Goal: Transaction & Acquisition: Purchase product/service

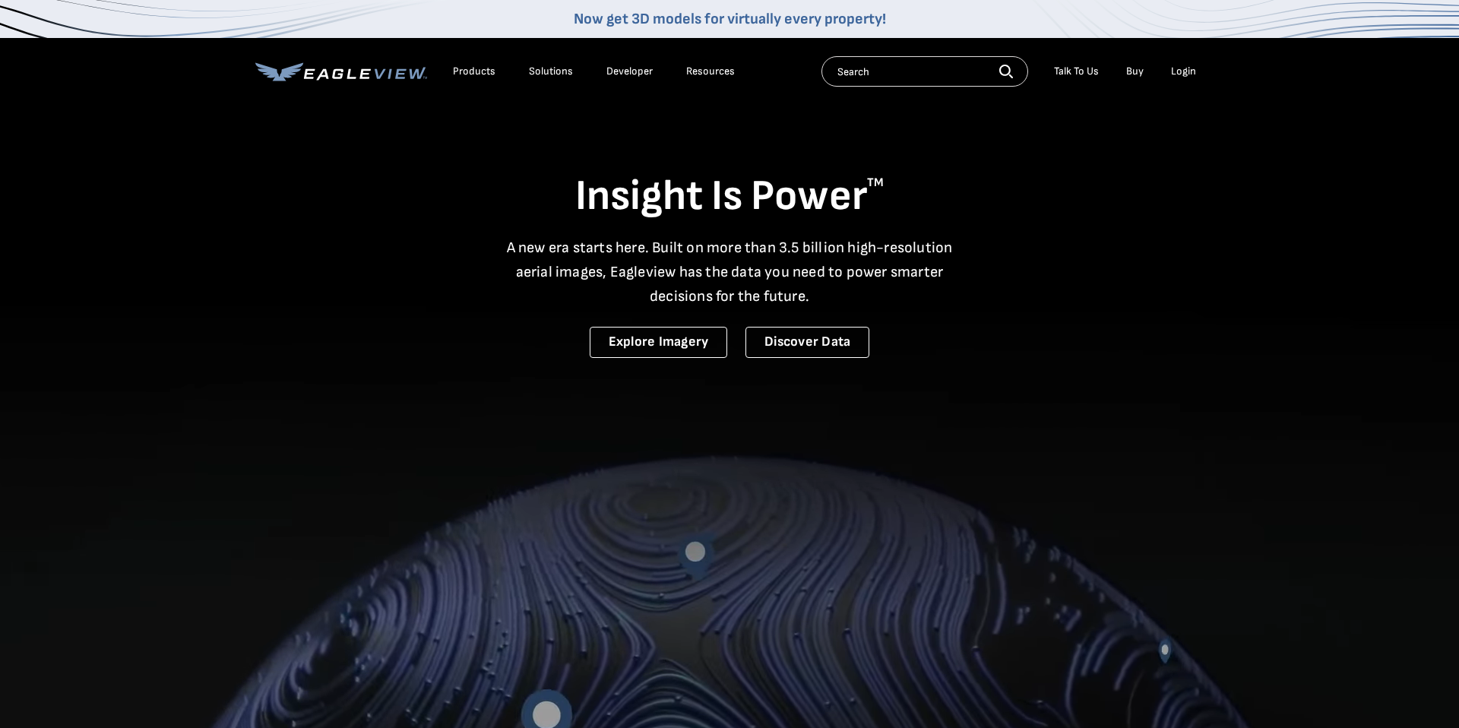
click at [1218, 74] on nav "Now get 3D models for virtually every property! Products Solutions Developer Re…" at bounding box center [729, 52] width 1459 height 105
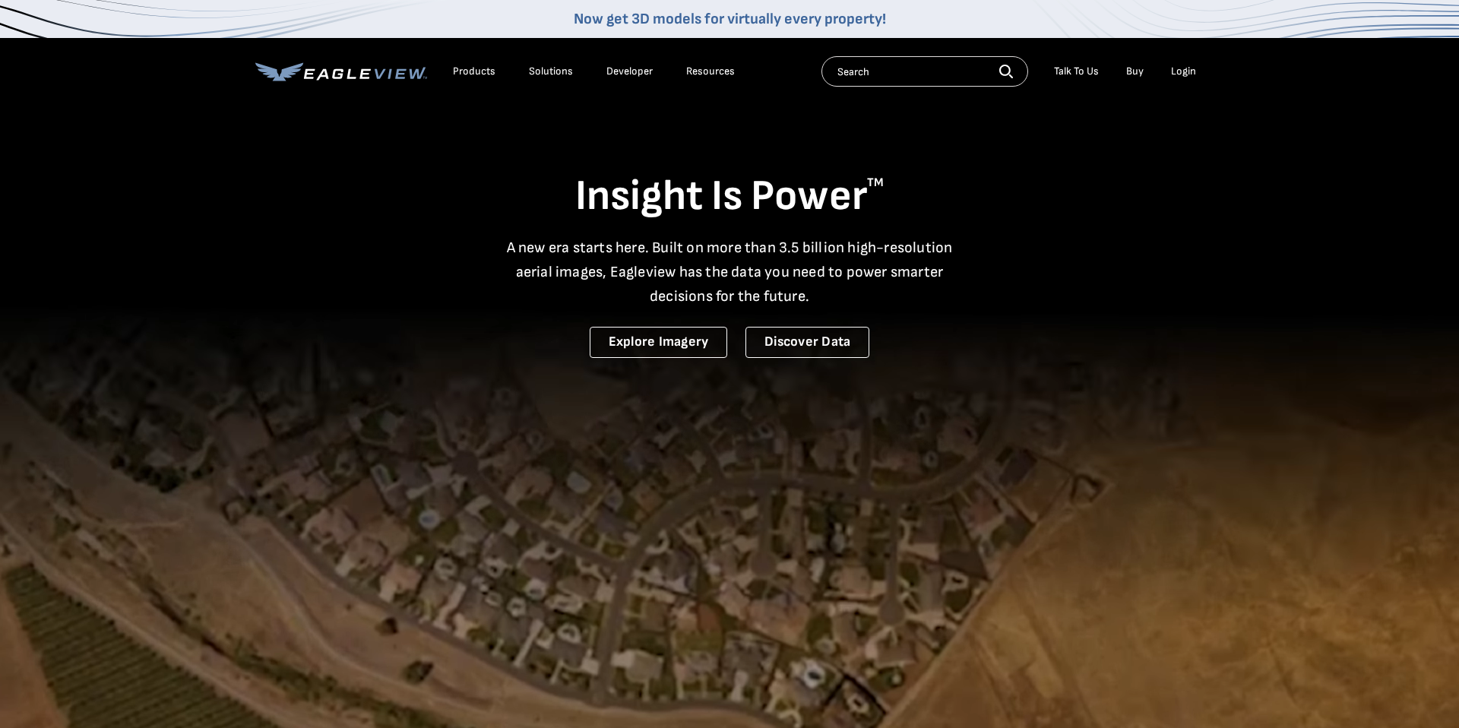
click at [1186, 73] on div "Login" at bounding box center [1183, 72] width 25 height 14
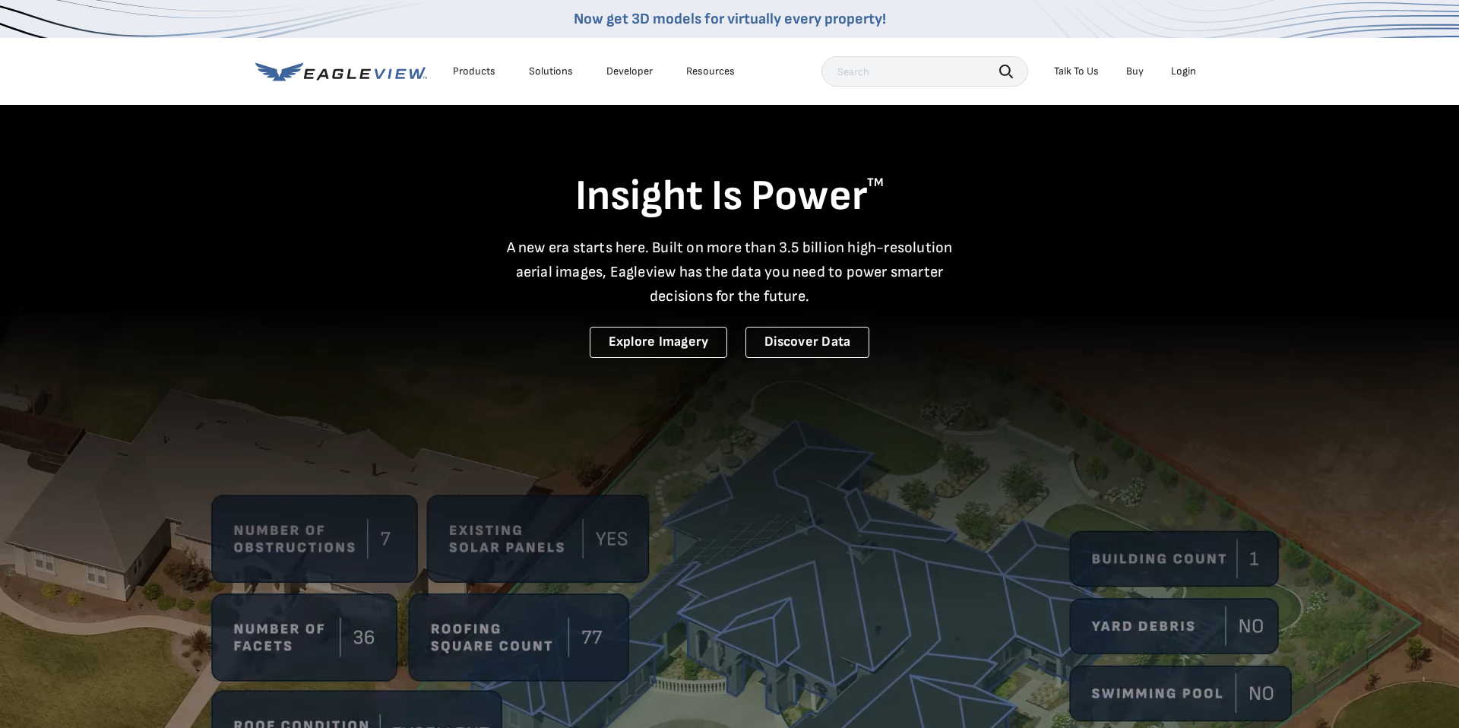
scroll to position [2, 0]
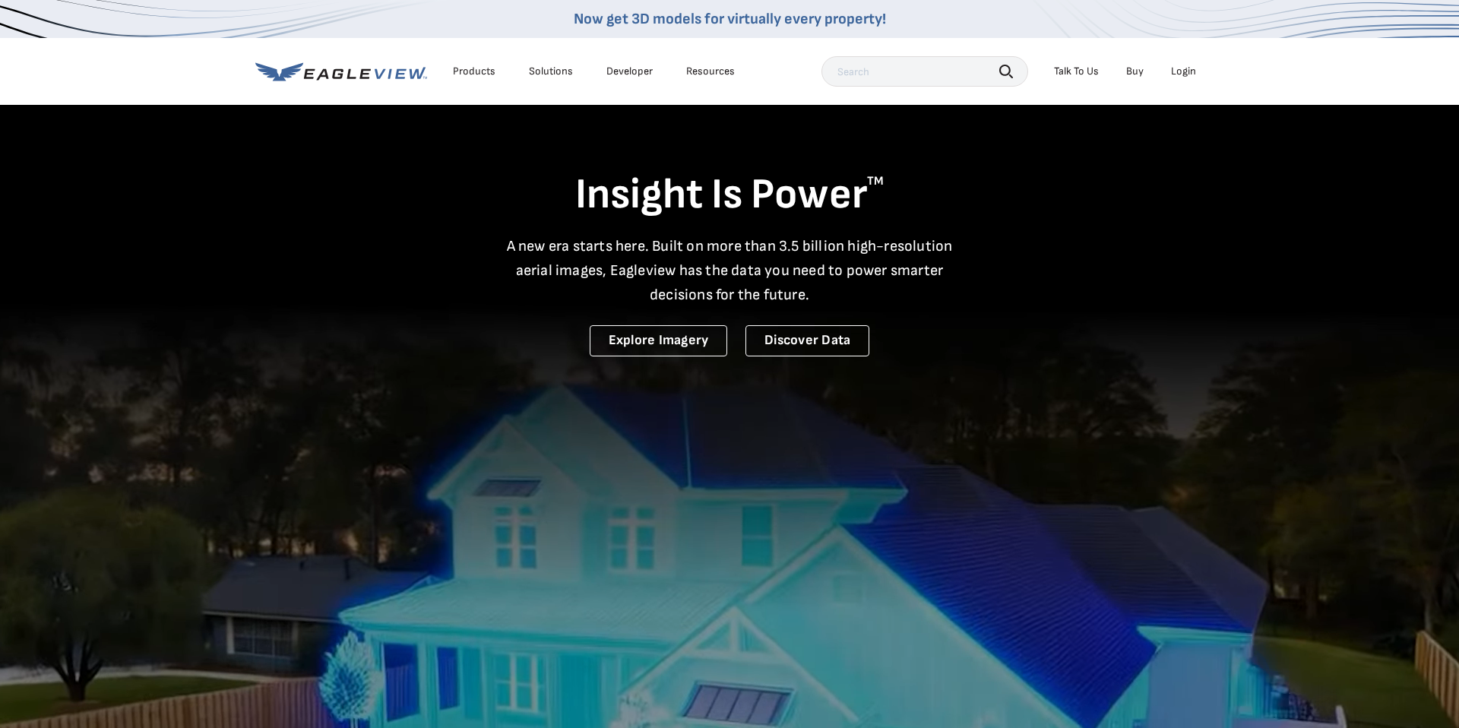
click at [1176, 70] on div "Login" at bounding box center [1183, 72] width 25 height 14
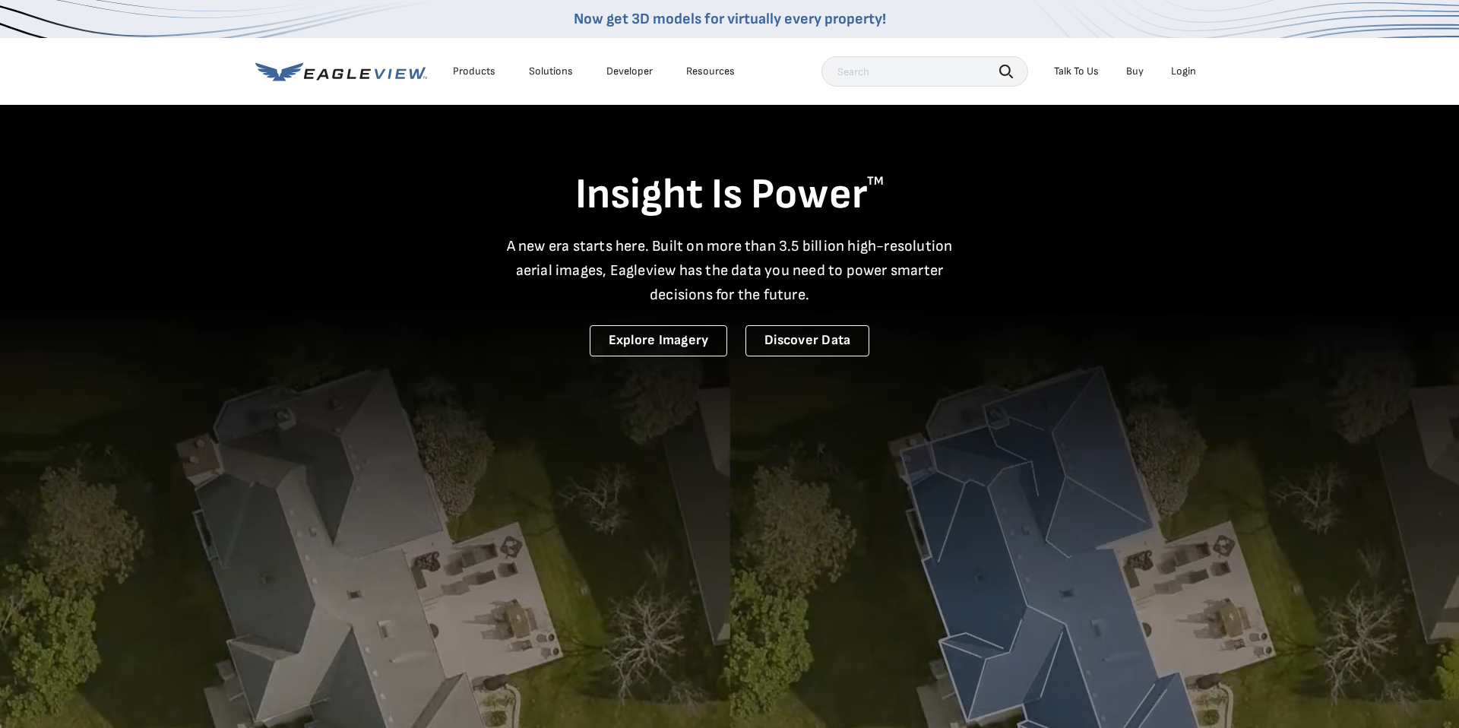
scroll to position [0, 0]
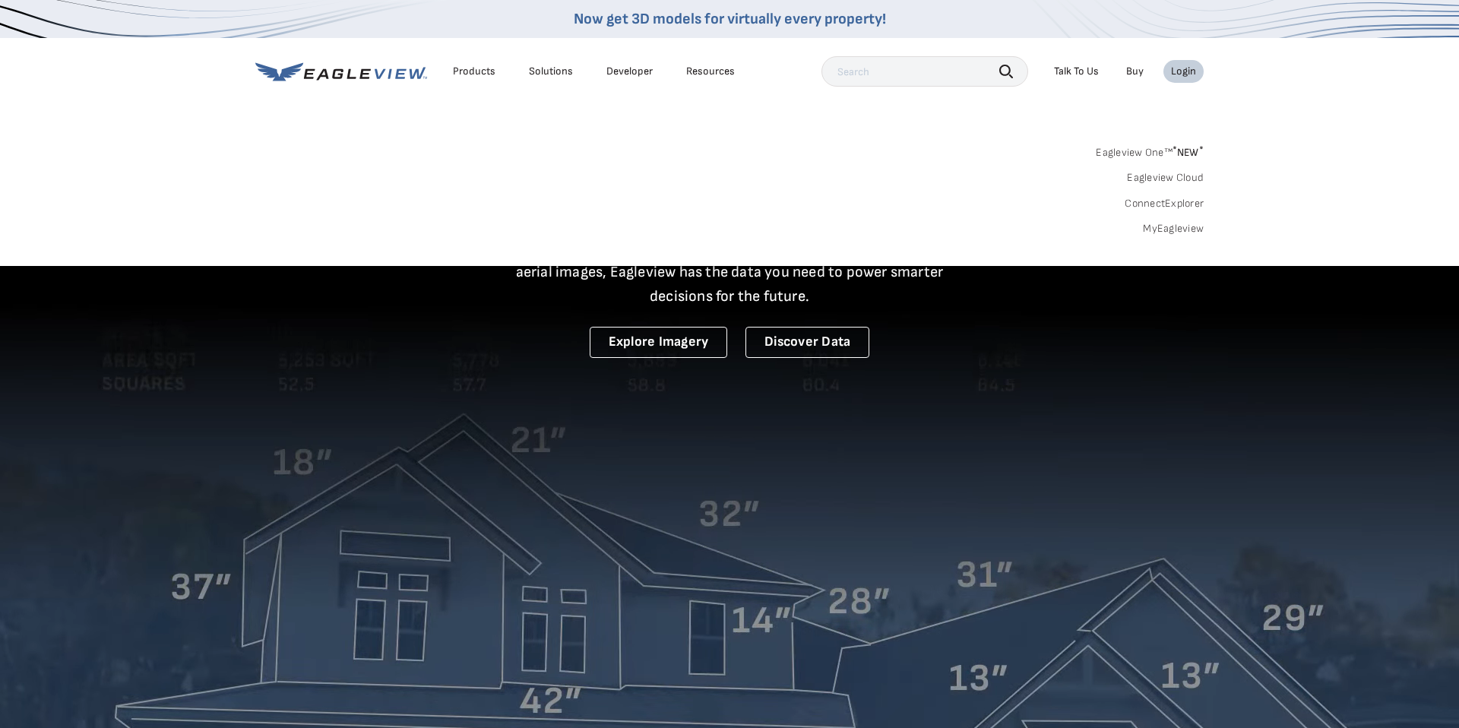
click at [1177, 227] on link "MyEagleview" at bounding box center [1173, 229] width 61 height 14
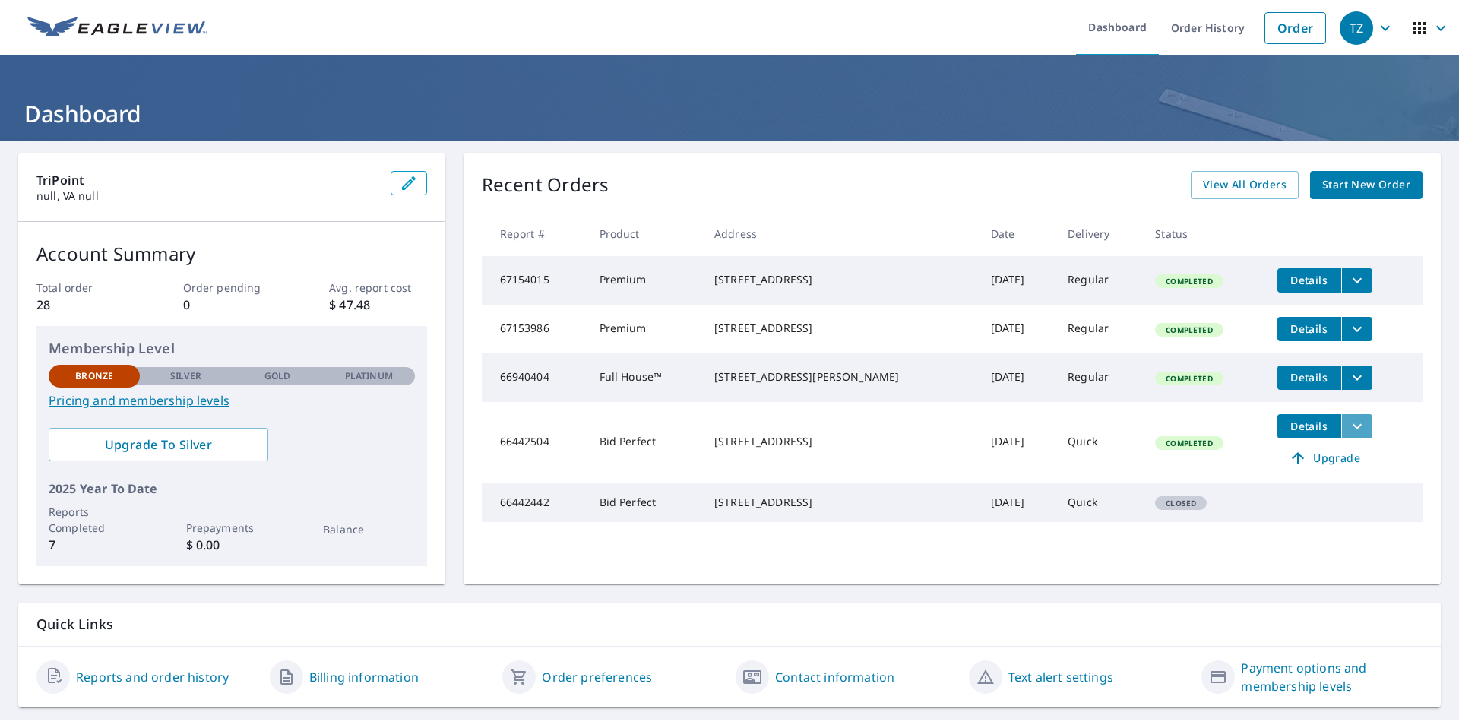
click at [1358, 439] on button "filesDropdownBtn-66442504" at bounding box center [1357, 426] width 31 height 24
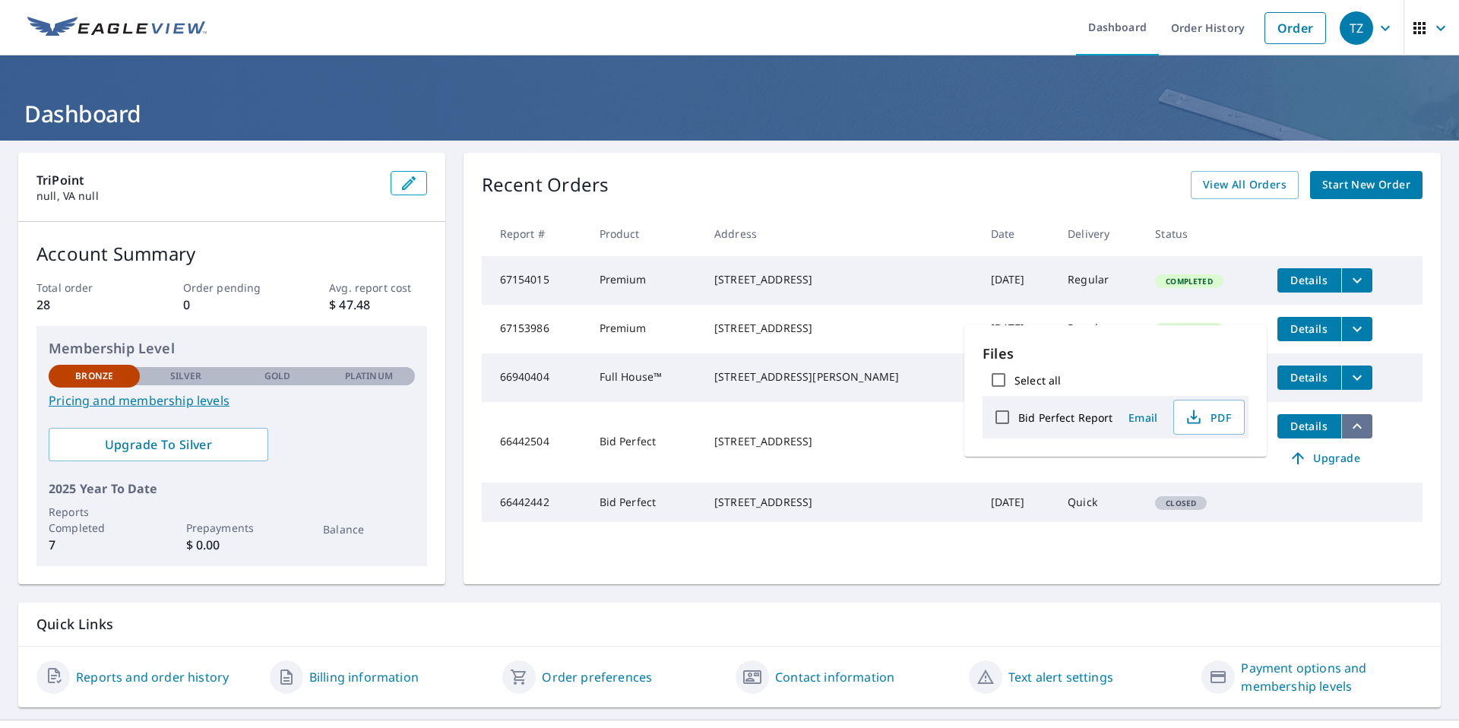
click at [1358, 439] on button "filesDropdownBtn-66442504" at bounding box center [1357, 426] width 31 height 24
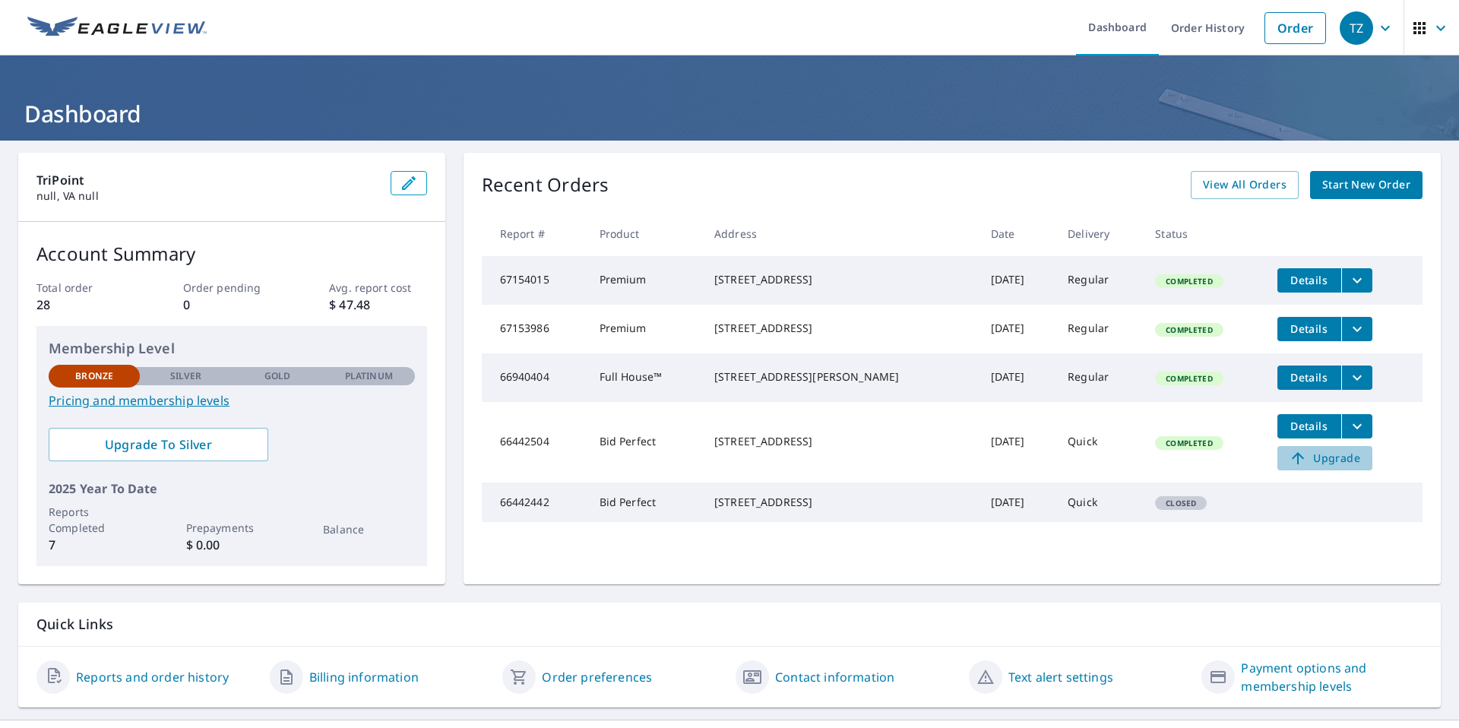
click at [1322, 467] on span "Upgrade" at bounding box center [1325, 458] width 77 height 18
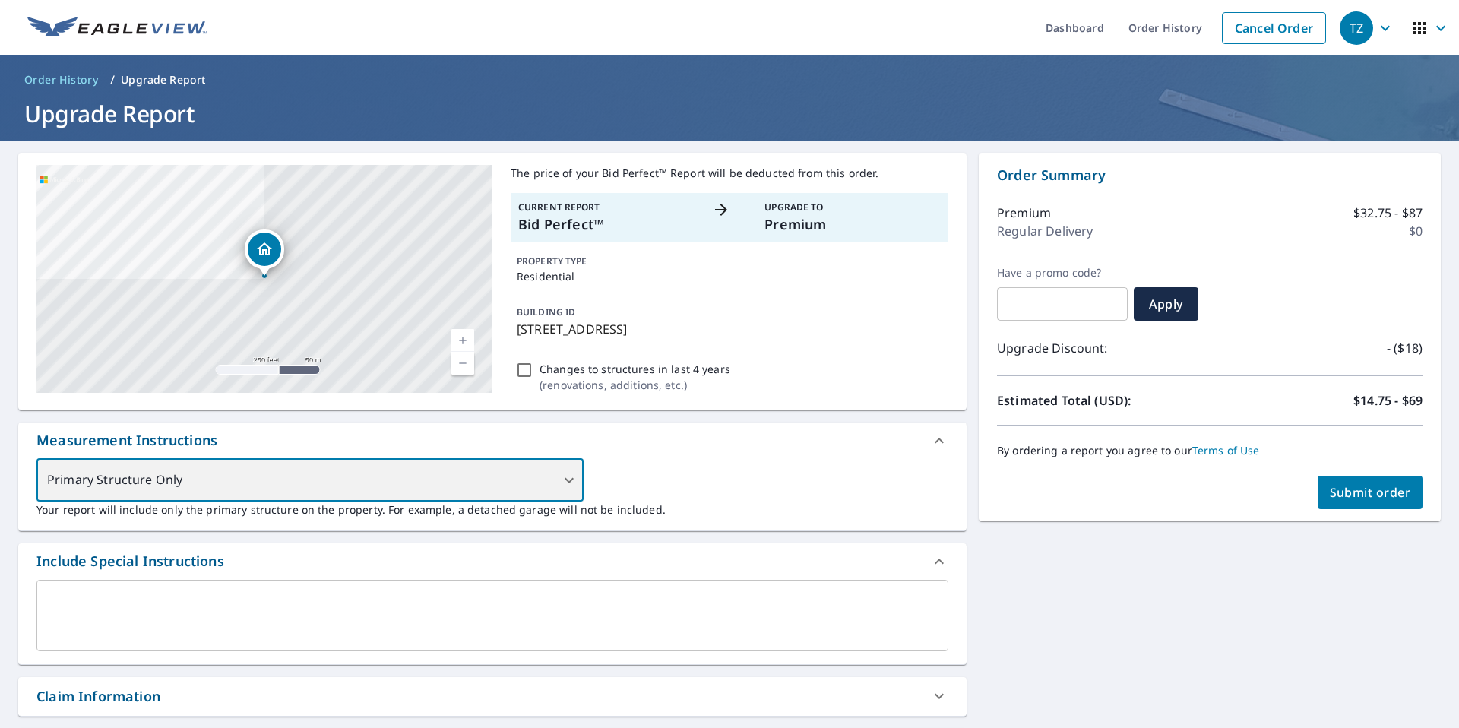
click at [556, 474] on div "Primary Structure Only" at bounding box center [309, 480] width 547 height 43
click at [566, 478] on div "Primary Structure Only" at bounding box center [309, 480] width 547 height 43
click at [571, 480] on div "Primary Structure Only" at bounding box center [309, 480] width 547 height 43
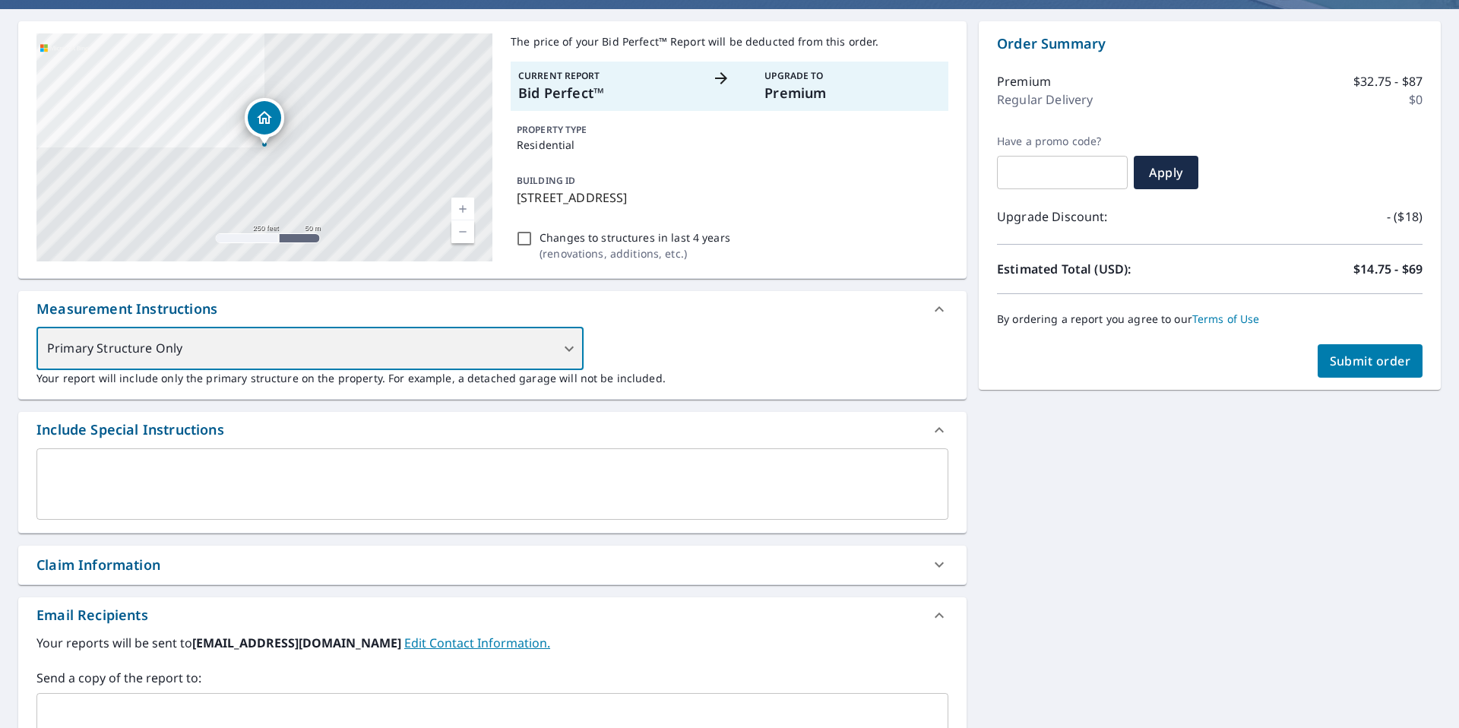
scroll to position [132, 0]
click at [571, 347] on div "Primary Structure Only" at bounding box center [309, 348] width 547 height 43
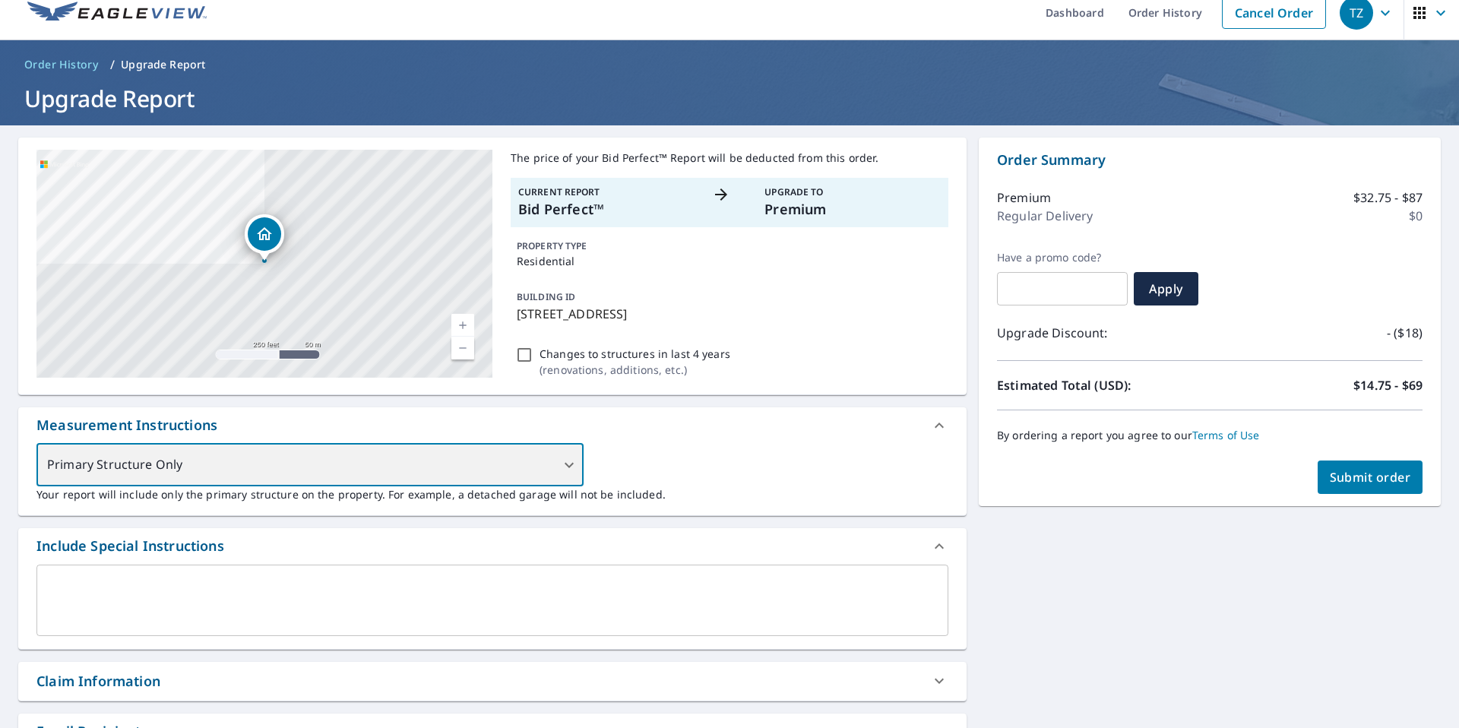
scroll to position [0, 0]
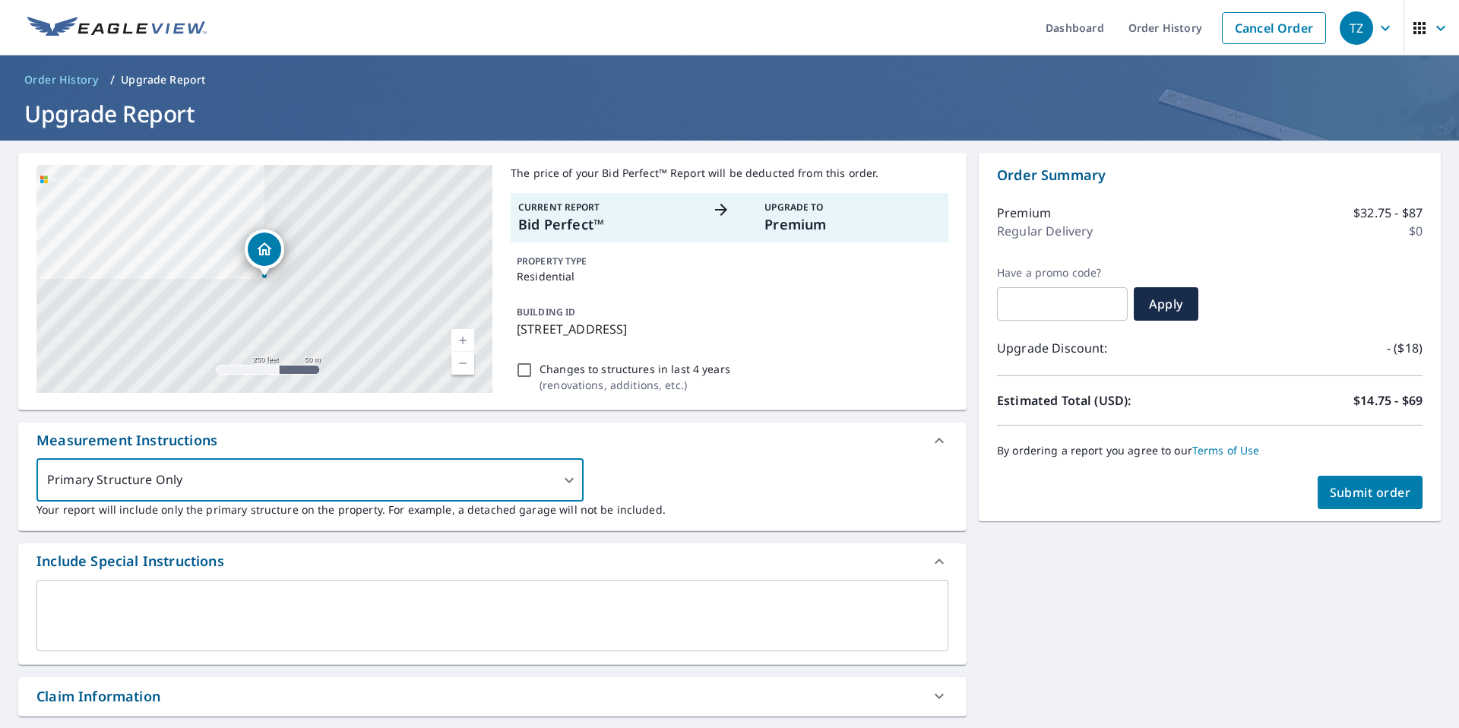
click at [1358, 496] on span "Submit order" at bounding box center [1370, 492] width 81 height 17
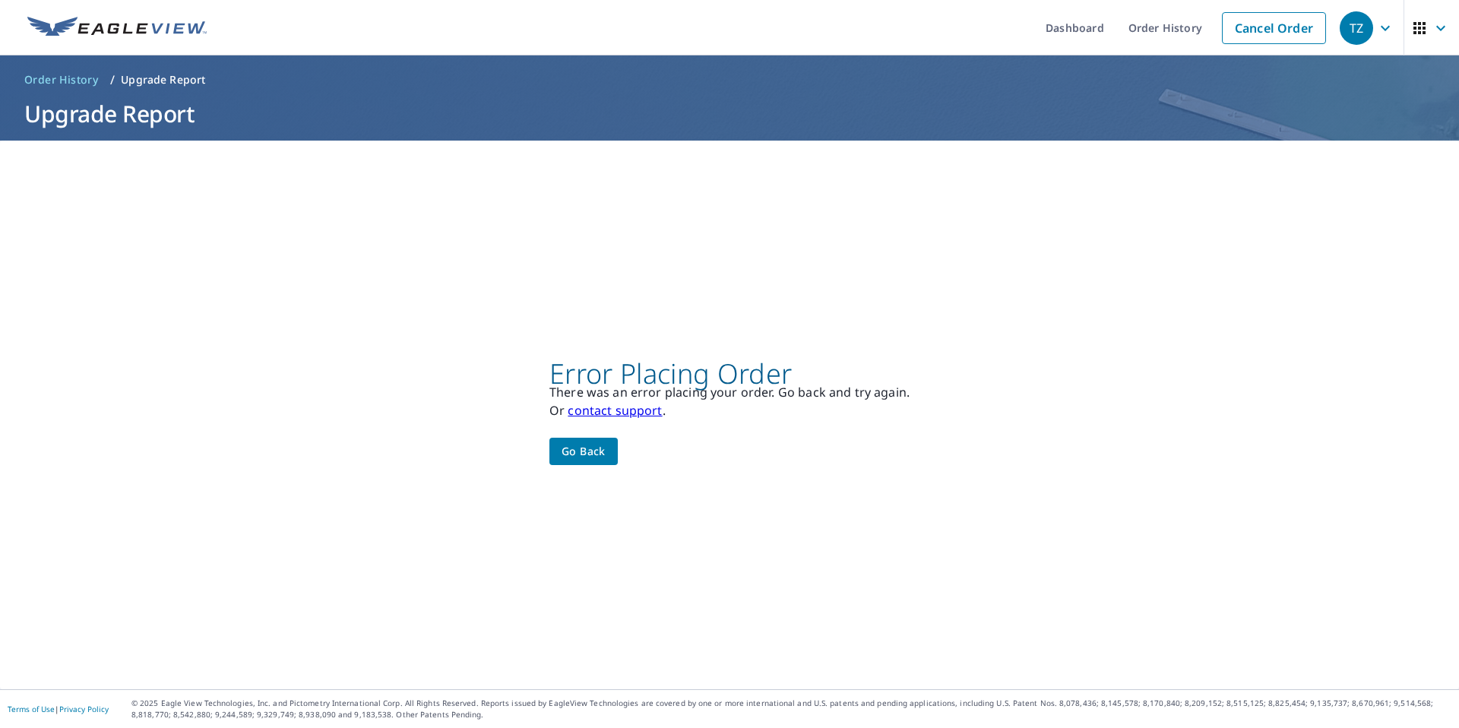
click at [567, 455] on span "Go back" at bounding box center [584, 451] width 44 height 19
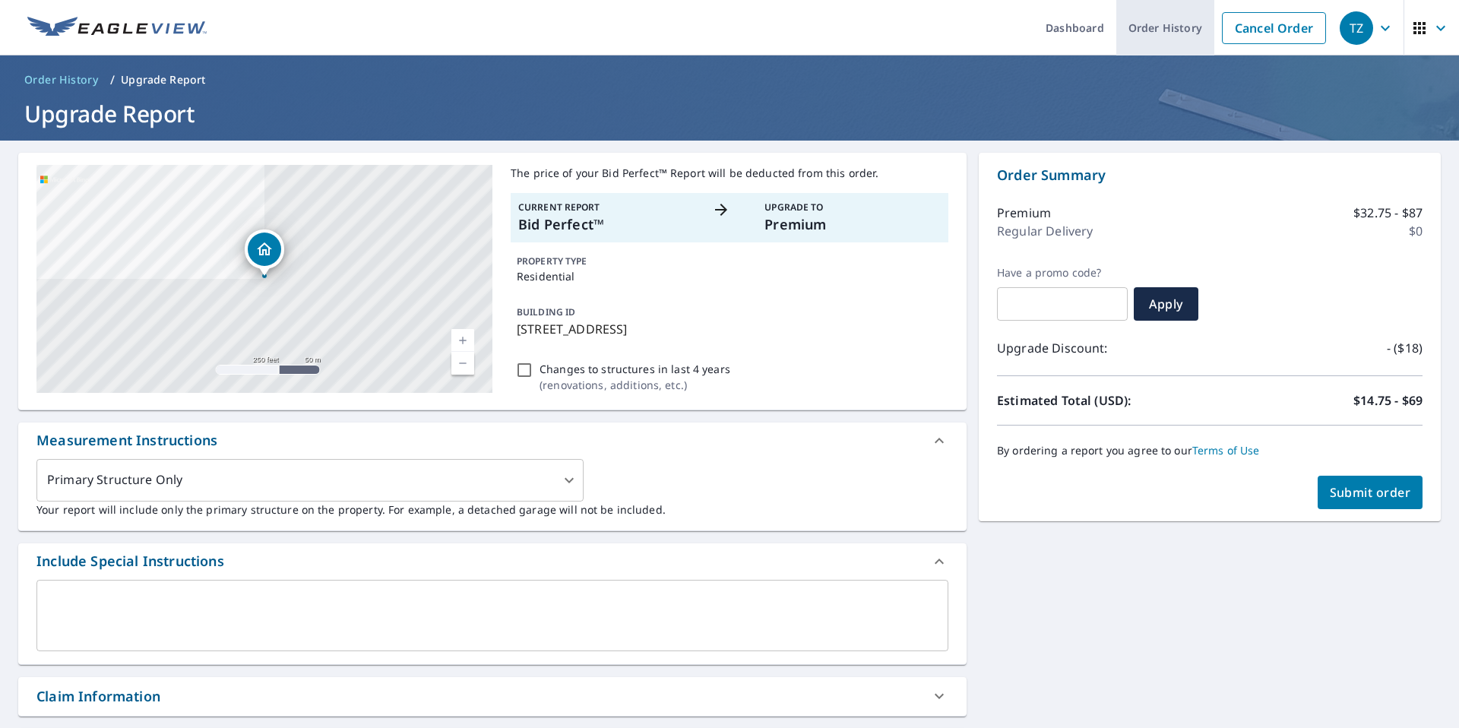
click at [1186, 12] on link "Order History" at bounding box center [1166, 27] width 98 height 55
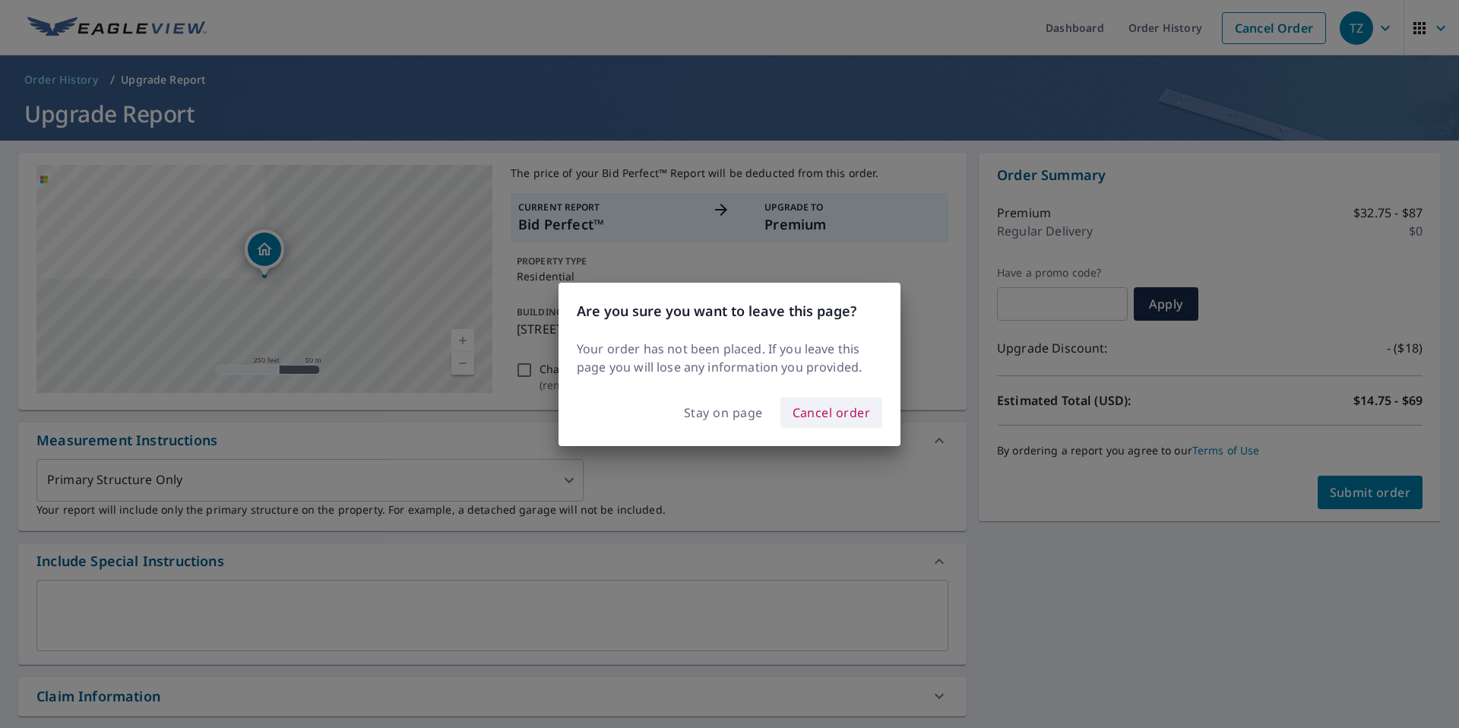
click at [819, 419] on span "Cancel order" at bounding box center [832, 412] width 78 height 21
